Goal: Information Seeking & Learning: Learn about a topic

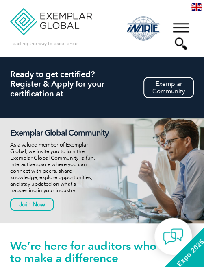
click at [178, 26] on div "▼" at bounding box center [181, 36] width 22 height 41
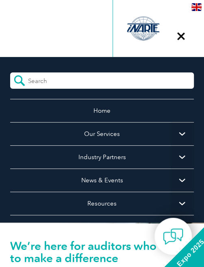
click at [86, 82] on input "search" at bounding box center [64, 78] width 72 height 12
type input "AI"
click at [10, 72] on input "submit" at bounding box center [19, 80] width 18 height 16
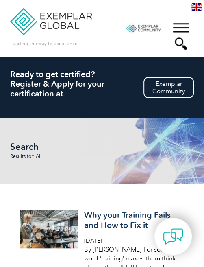
click at [179, 26] on div "▼" at bounding box center [181, 36] width 22 height 41
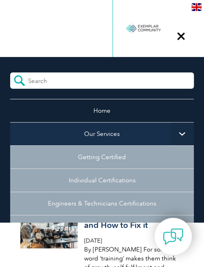
click at [109, 136] on link "Our Services" at bounding box center [102, 133] width 184 height 23
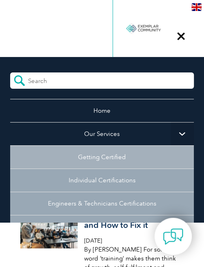
click at [107, 156] on link "Getting Certified" at bounding box center [102, 156] width 184 height 23
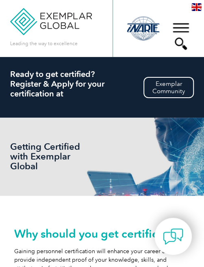
click at [180, 29] on div "▼" at bounding box center [181, 36] width 22 height 41
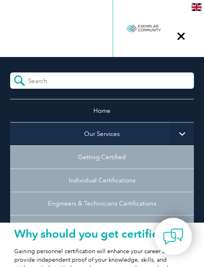
click at [111, 131] on link "Our Services" at bounding box center [102, 133] width 184 height 23
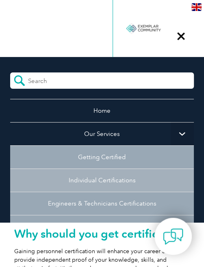
click at [98, 182] on link "Individual Certifications" at bounding box center [102, 179] width 184 height 23
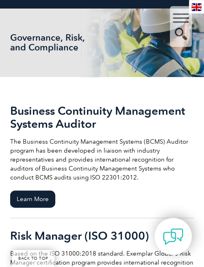
scroll to position [136, 0]
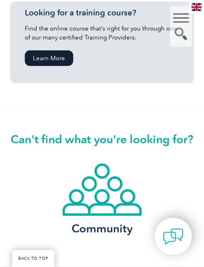
scroll to position [678, 0]
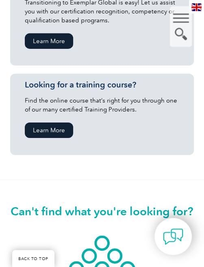
scroll to position [678, 0]
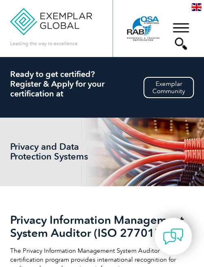
click at [180, 40] on div "▼" at bounding box center [181, 36] width 22 height 41
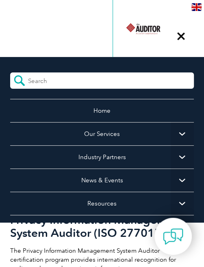
click at [101, 83] on input "search" at bounding box center [64, 78] width 72 height 12
type input "42001"
click at [10, 72] on input "submit" at bounding box center [19, 80] width 18 height 16
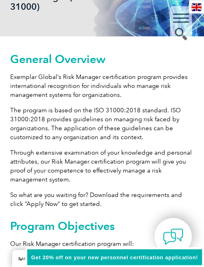
scroll to position [203, 0]
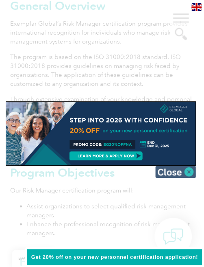
click at [172, 172] on img at bounding box center [175, 172] width 41 height 12
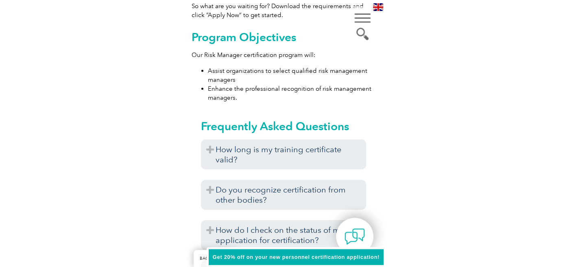
scroll to position [0, 0]
